Goal: Task Accomplishment & Management: Manage account settings

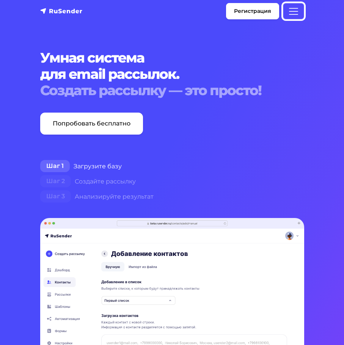
click at [288, 14] on span "Меню" at bounding box center [293, 11] width 11 height 11
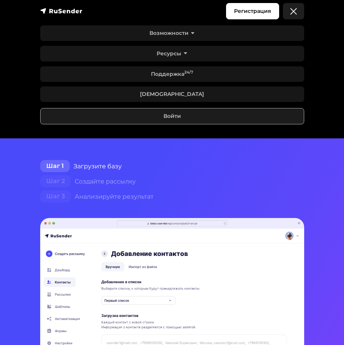
click at [25, 28] on nav "Регистрация Возможности Конструктор писем Формы подписки A/B–тестирование API и…" at bounding box center [172, 69] width 344 height 138
click at [294, 11] on span "Меню" at bounding box center [293, 11] width 11 height 11
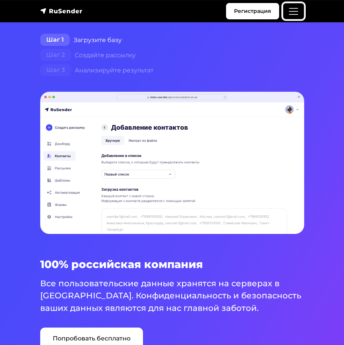
scroll to position [153, 0]
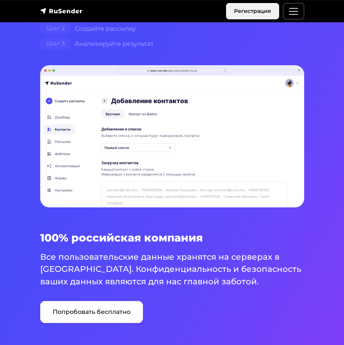
click at [267, 14] on link "Регистрация" at bounding box center [252, 11] width 53 height 16
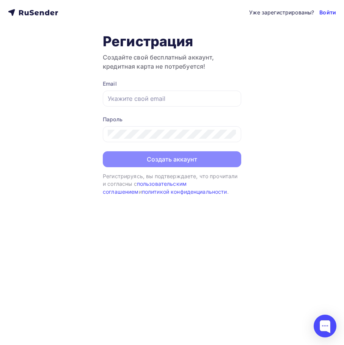
click at [327, 13] on link "Войти" at bounding box center [327, 13] width 17 height 8
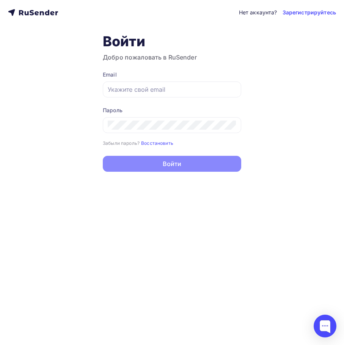
type input "send@rdachi.ru"
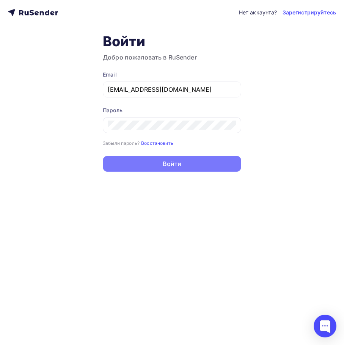
click at [147, 164] on button "Войти" at bounding box center [172, 164] width 138 height 16
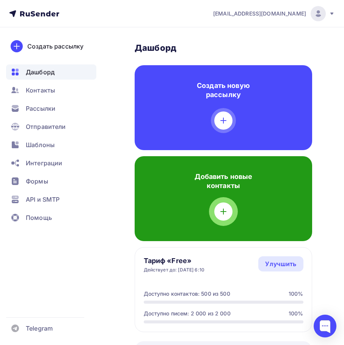
click at [173, 209] on div "Добавить новые контакты" at bounding box center [223, 198] width 177 height 85
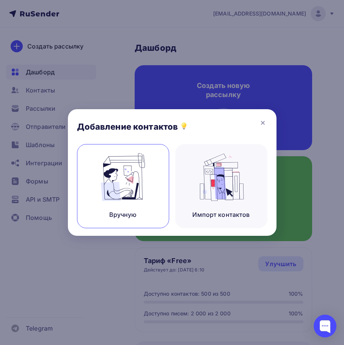
click at [123, 170] on img at bounding box center [122, 177] width 51 height 48
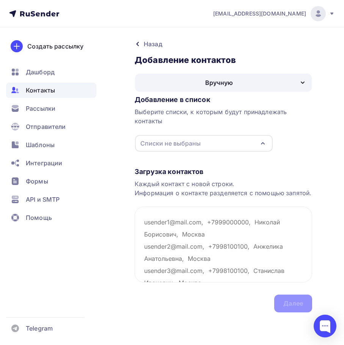
click at [166, 144] on div "Списки не выбраны" at bounding box center [170, 143] width 60 height 9
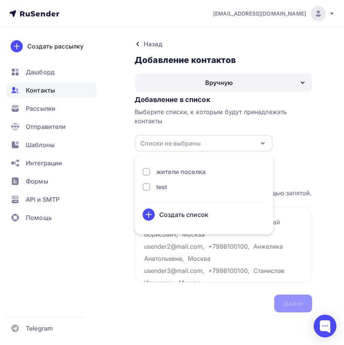
click at [168, 175] on div "жители поселка" at bounding box center [180, 171] width 49 height 9
click at [172, 268] on textarea at bounding box center [223, 245] width 177 height 76
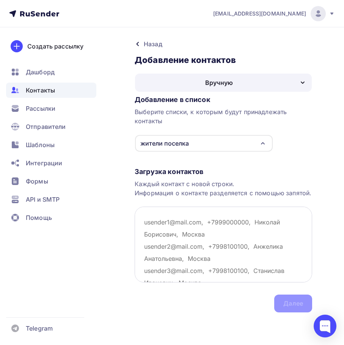
click at [167, 248] on textarea at bounding box center [223, 245] width 177 height 76
paste textarea "alena-puzakova@mail.ru"
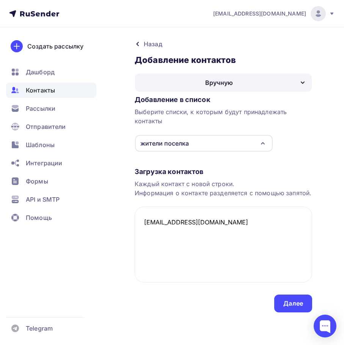
drag, startPoint x: 145, startPoint y: 223, endPoint x: 132, endPoint y: 222, distance: 13.3
click at [132, 222] on div "Назад Добавление контактов Добавление контактов Вручную Импорт из файла Вручную…" at bounding box center [172, 184] width 344 height 315
type textarea "alena-puzakova@mail.ru"
click at [301, 303] on div "Далее" at bounding box center [293, 303] width 20 height 9
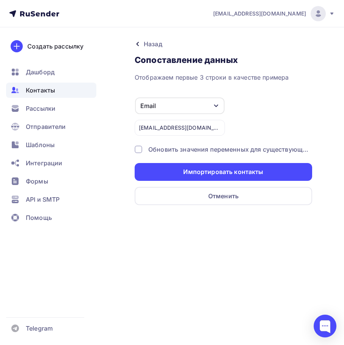
click at [167, 107] on div "Email" at bounding box center [179, 105] width 89 height 17
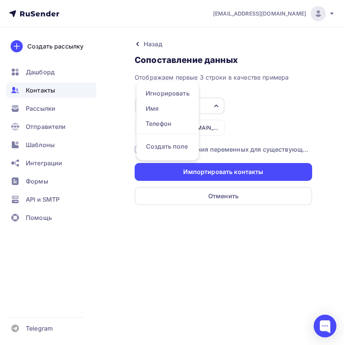
click at [285, 122] on div "Email Игнорировать Имя Телефон Создать поле alena-puzakova@mail.ru" at bounding box center [223, 116] width 177 height 39
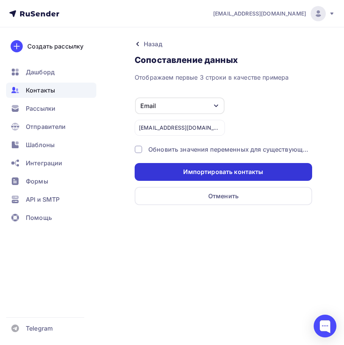
click at [194, 174] on div "Импортировать контакты" at bounding box center [223, 172] width 80 height 9
